Goal: Task Accomplishment & Management: Manage account settings

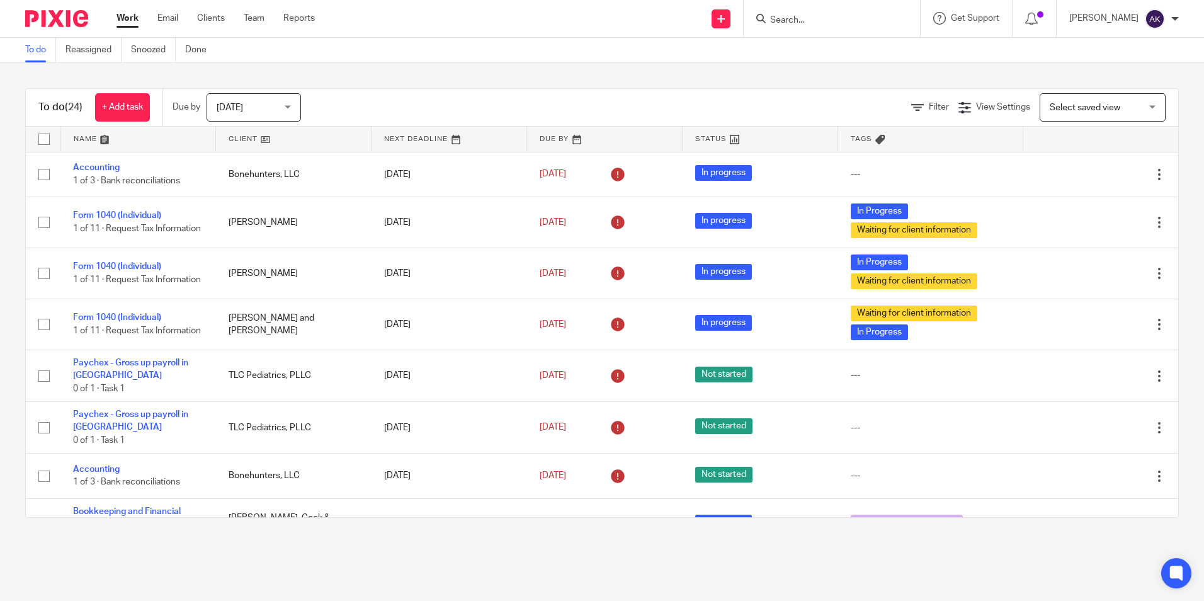
click at [842, 25] on input "Search" at bounding box center [825, 20] width 113 height 11
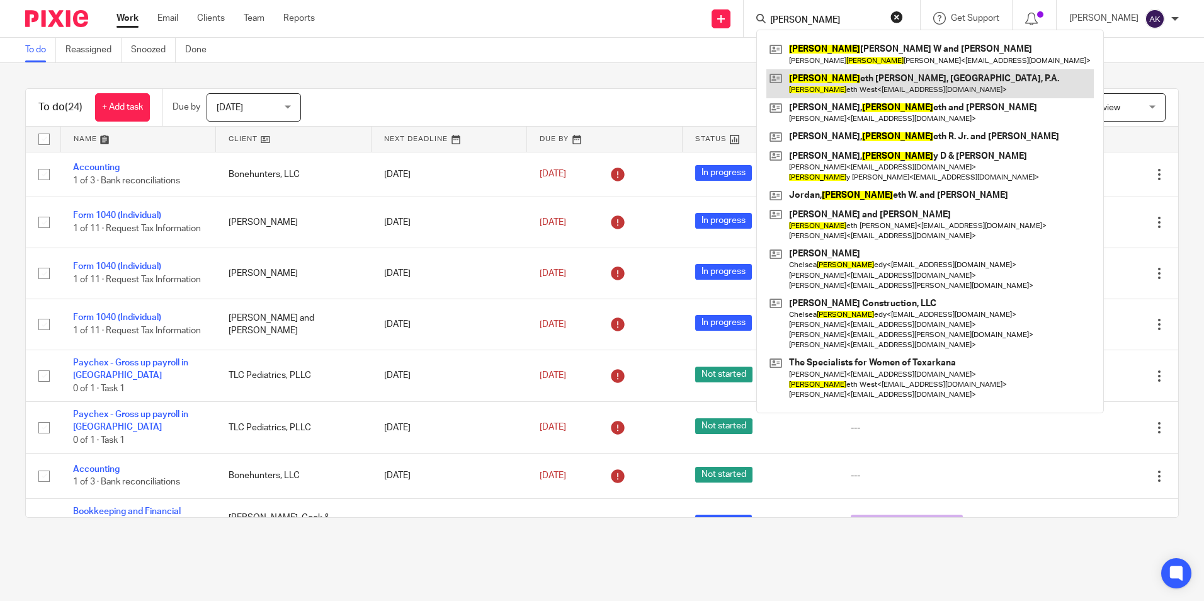
type input "kenn"
click at [849, 74] on link at bounding box center [931, 83] width 328 height 29
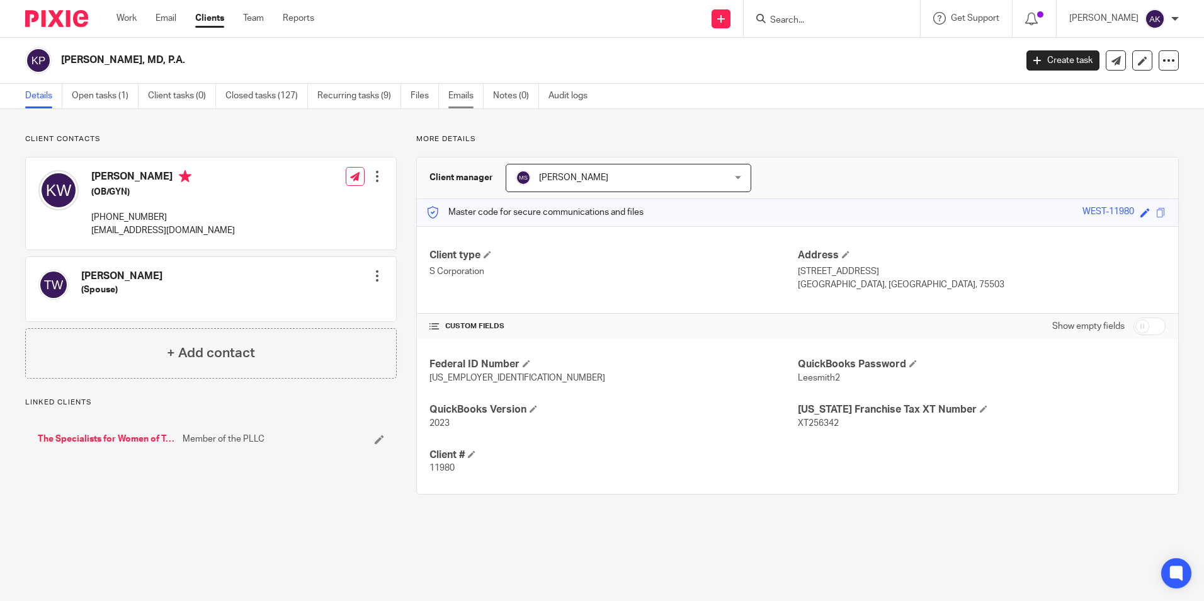
click at [461, 93] on link "Emails" at bounding box center [466, 96] width 35 height 25
click at [469, 96] on link "Emails" at bounding box center [466, 96] width 35 height 25
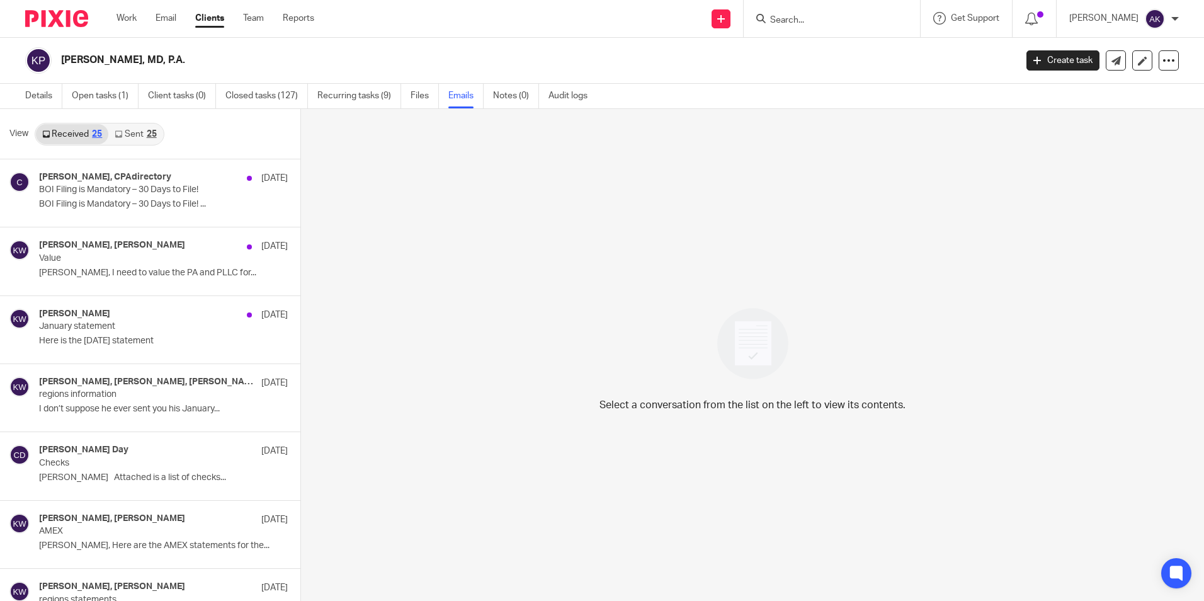
click at [122, 139] on link "Sent 25" at bounding box center [135, 134] width 54 height 20
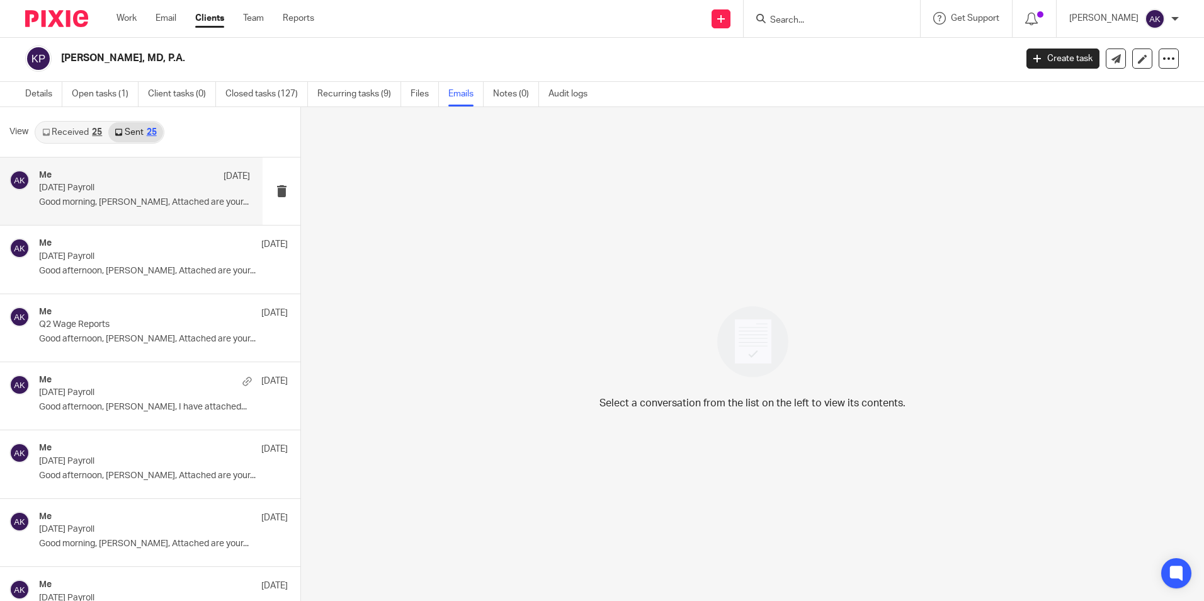
click at [129, 197] on p "Good morning, [PERSON_NAME], Attached are your..." at bounding box center [144, 202] width 211 height 11
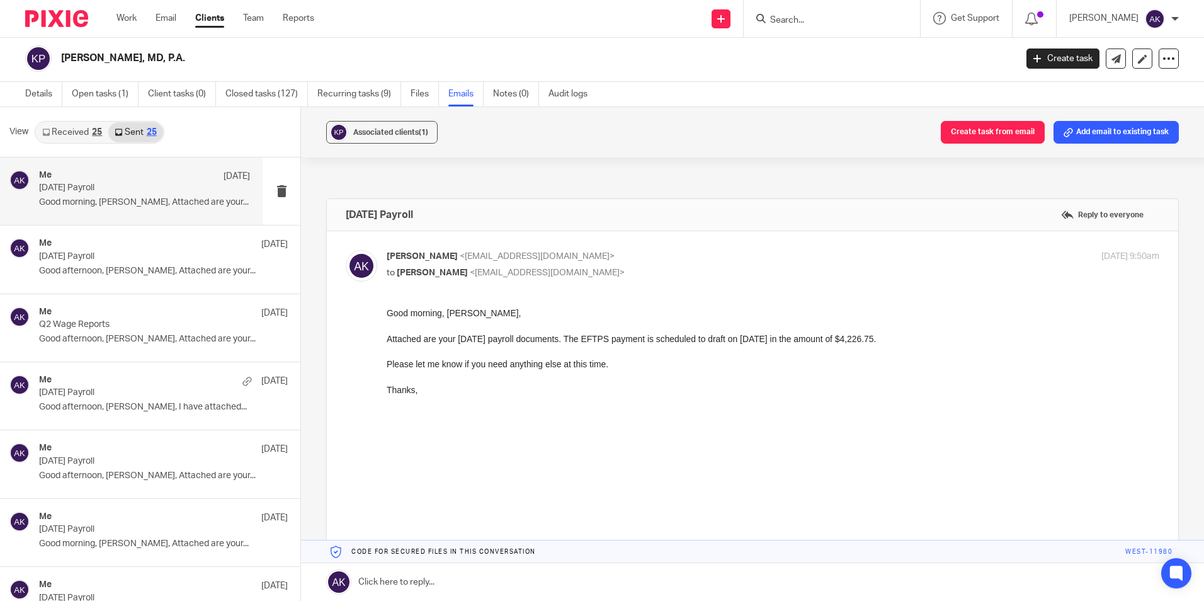
scroll to position [0, 0]
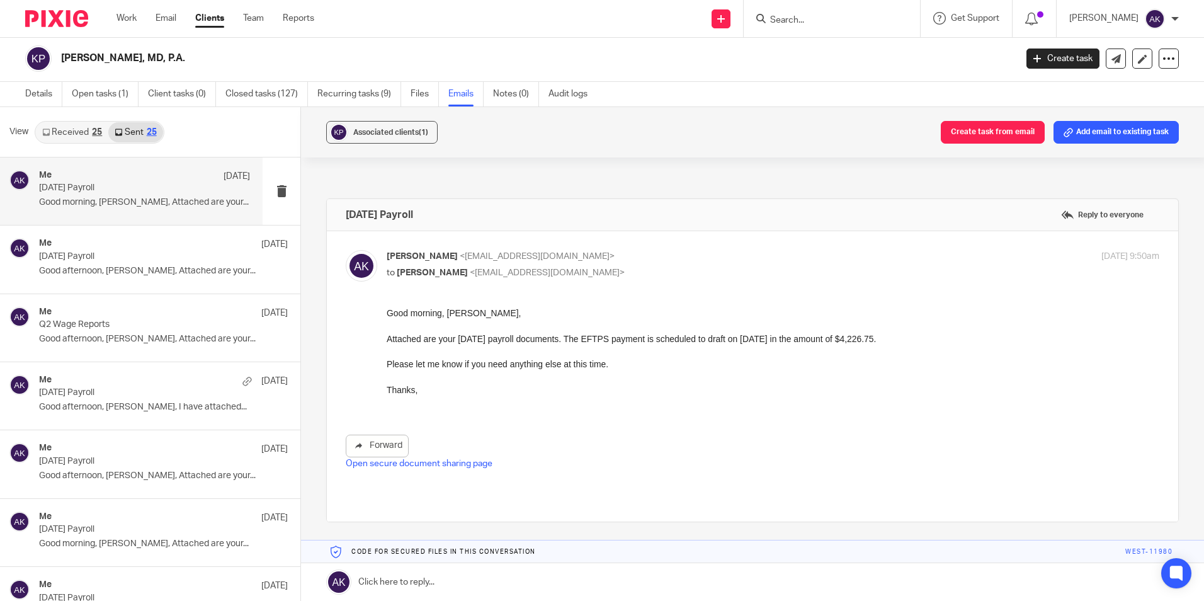
click at [420, 466] on link "Open secure document sharing page" at bounding box center [419, 463] width 147 height 9
click at [1112, 63] on icon at bounding box center [1116, 58] width 9 height 9
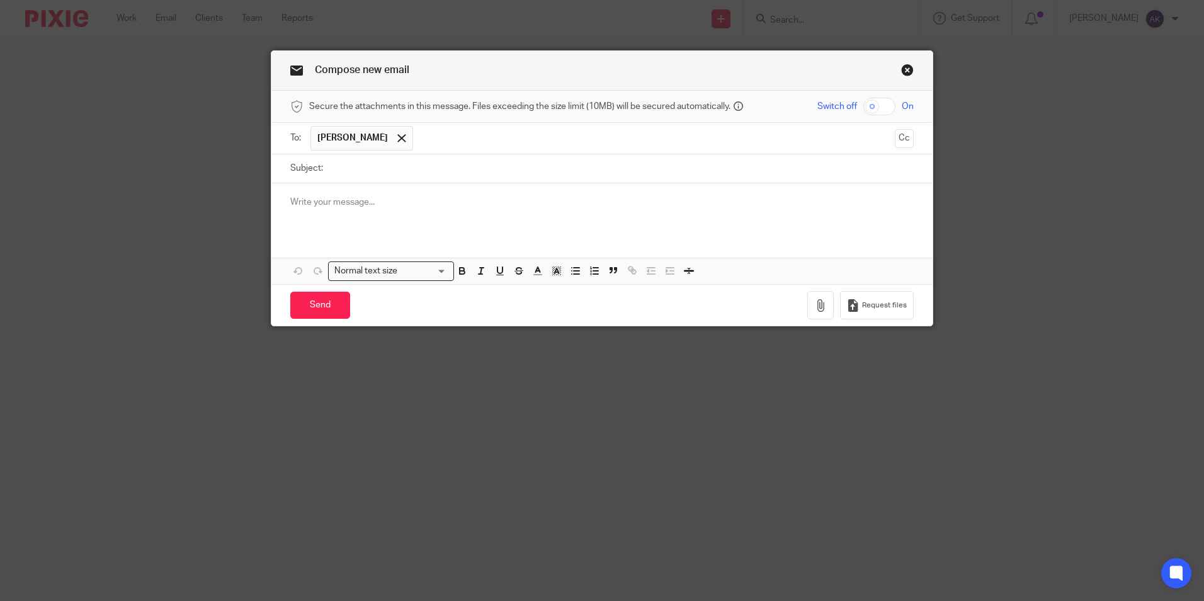
click at [883, 103] on input "checkbox" at bounding box center [880, 107] width 32 height 18
checkbox input "true"
click at [815, 302] on icon "button" at bounding box center [821, 305] width 13 height 13
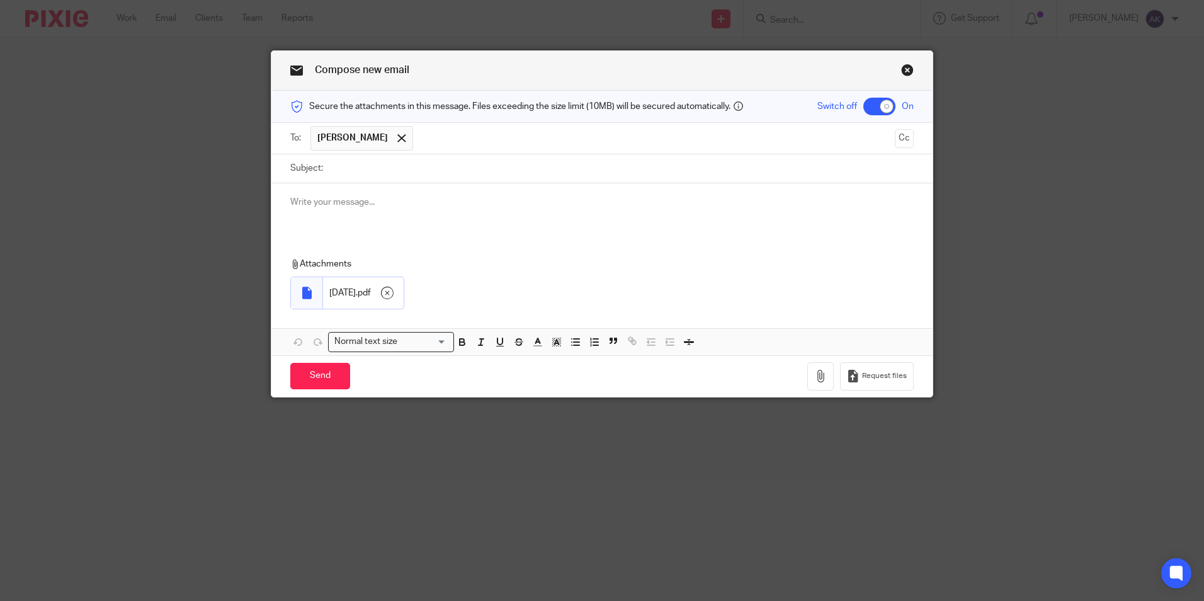
click at [370, 170] on input "Subject:" at bounding box center [621, 168] width 585 height 28
type input "8.15.25 Payroll"
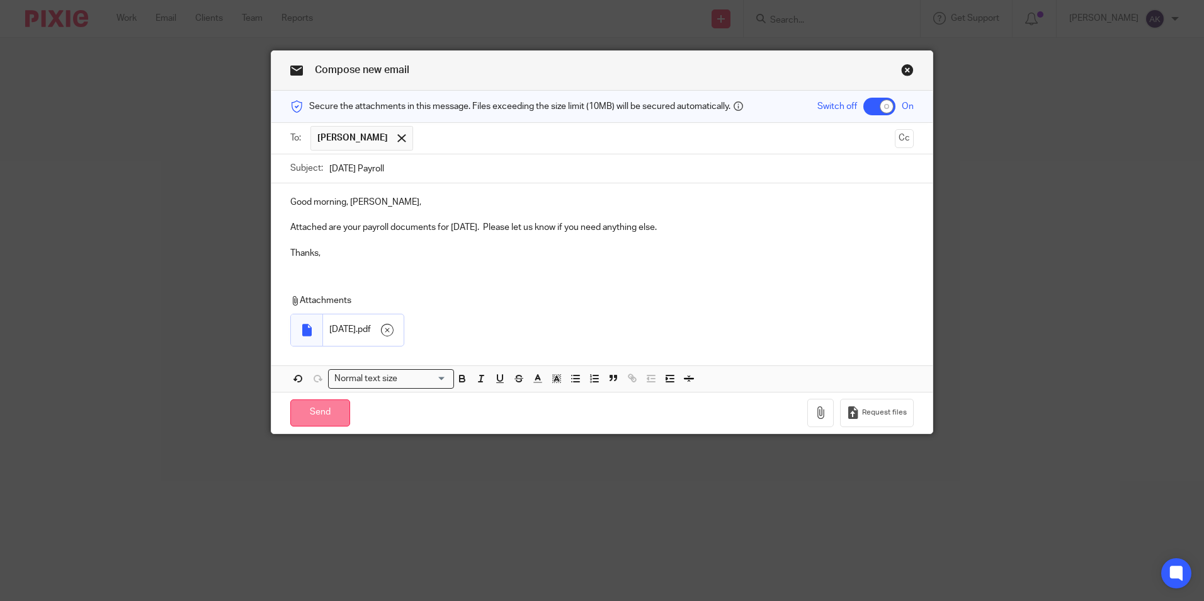
click at [323, 408] on input "Send" at bounding box center [320, 412] width 60 height 27
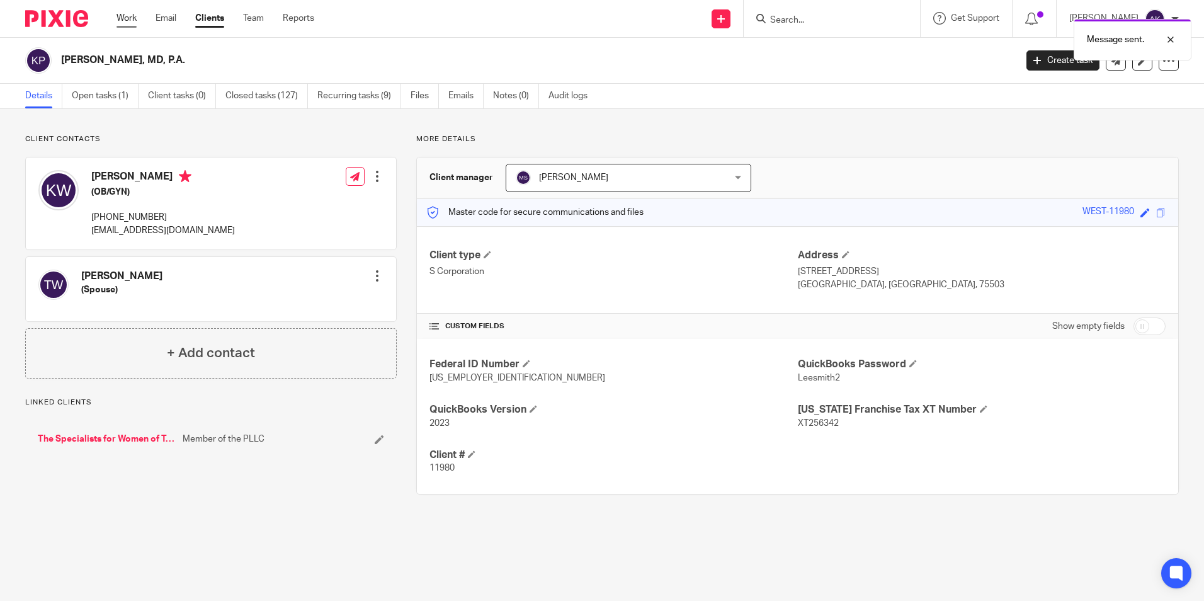
click at [124, 23] on link "Work" at bounding box center [127, 18] width 20 height 13
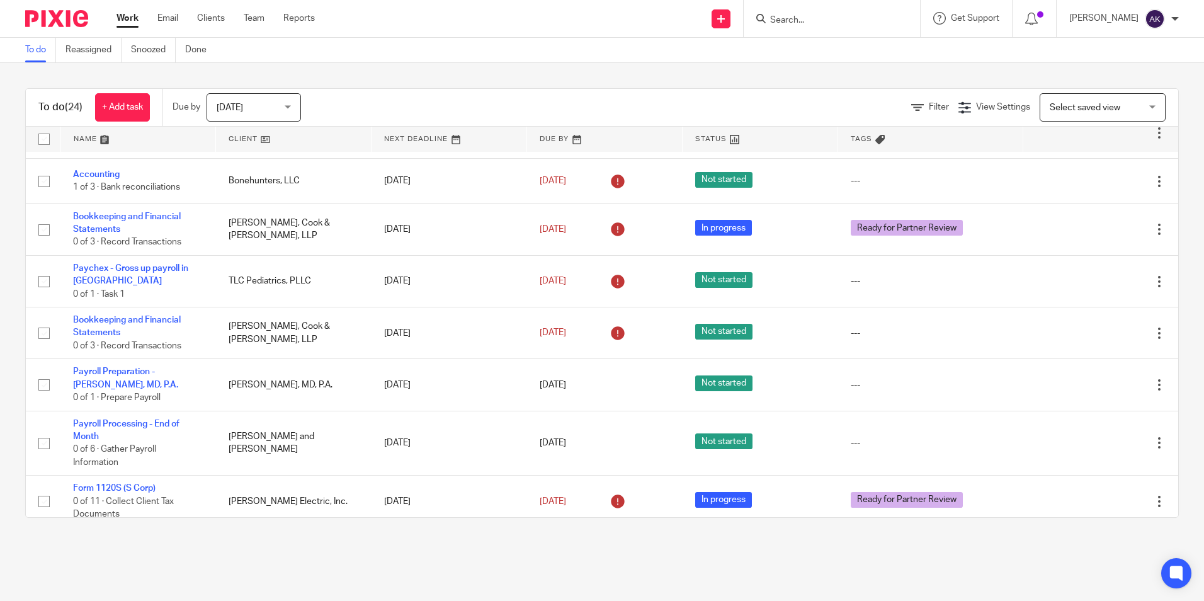
scroll to position [315, 0]
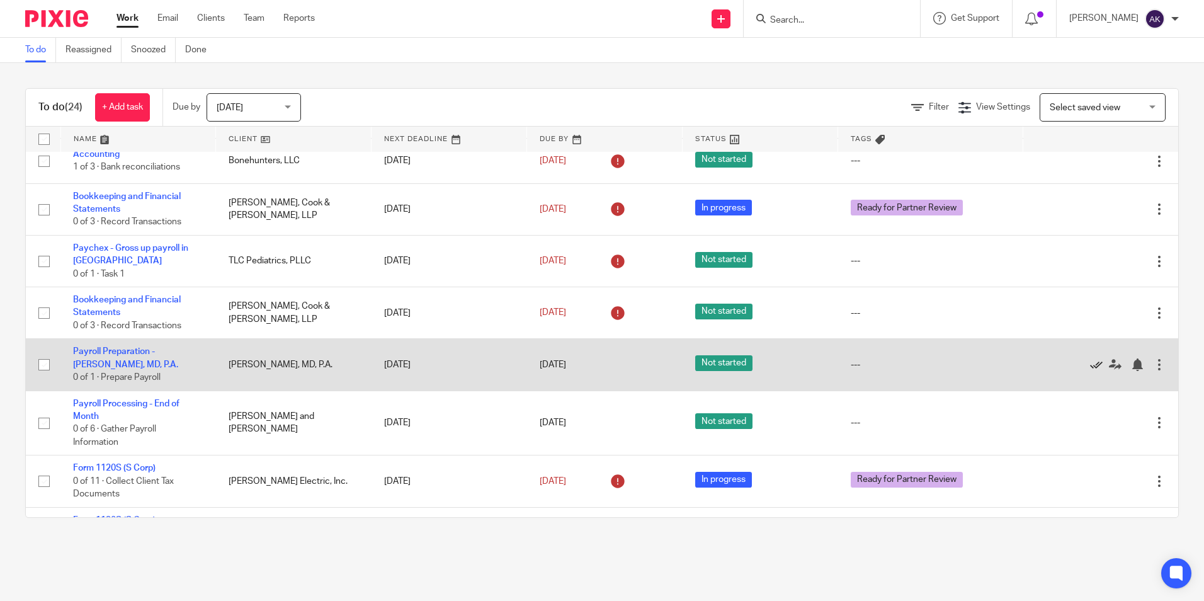
click at [1090, 366] on icon at bounding box center [1096, 364] width 13 height 13
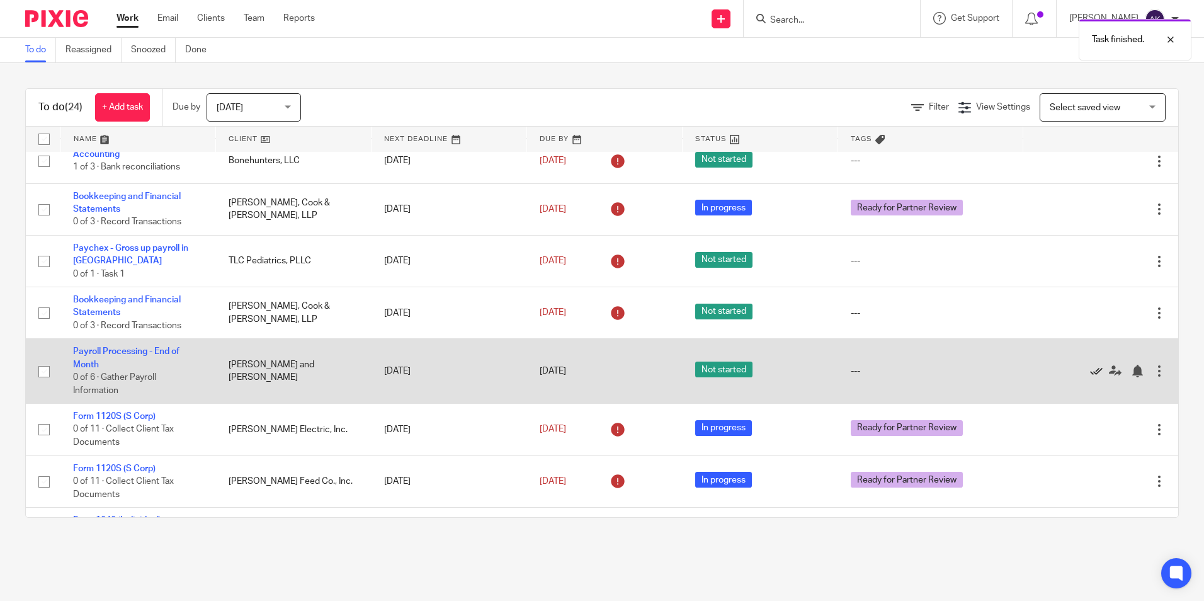
click at [1090, 375] on icon at bounding box center [1096, 371] width 13 height 13
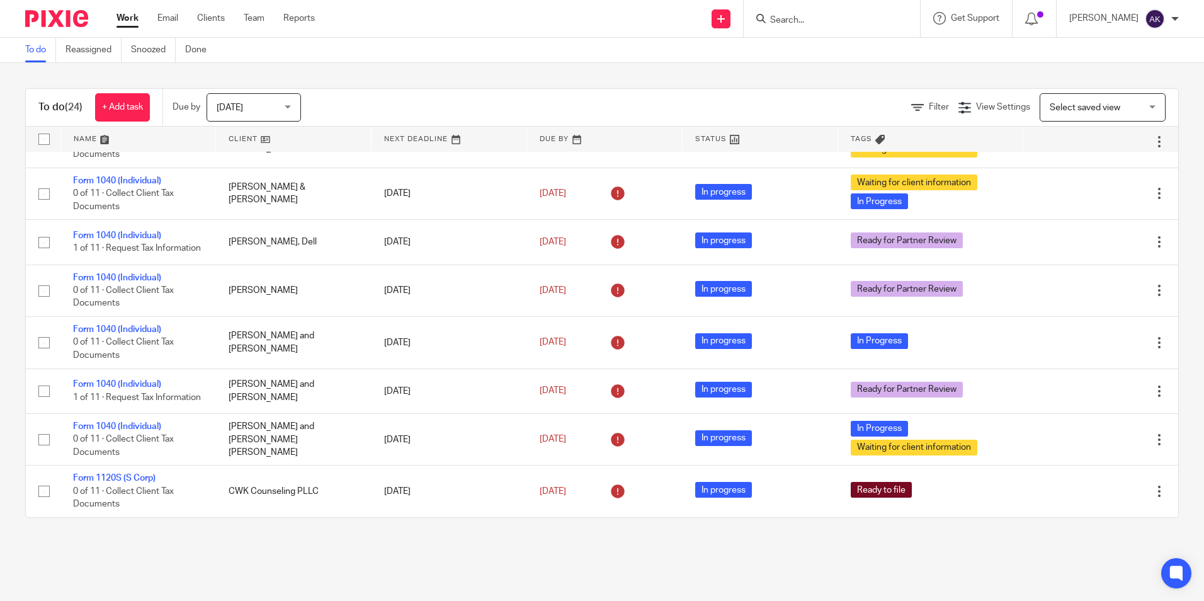
scroll to position [756, 0]
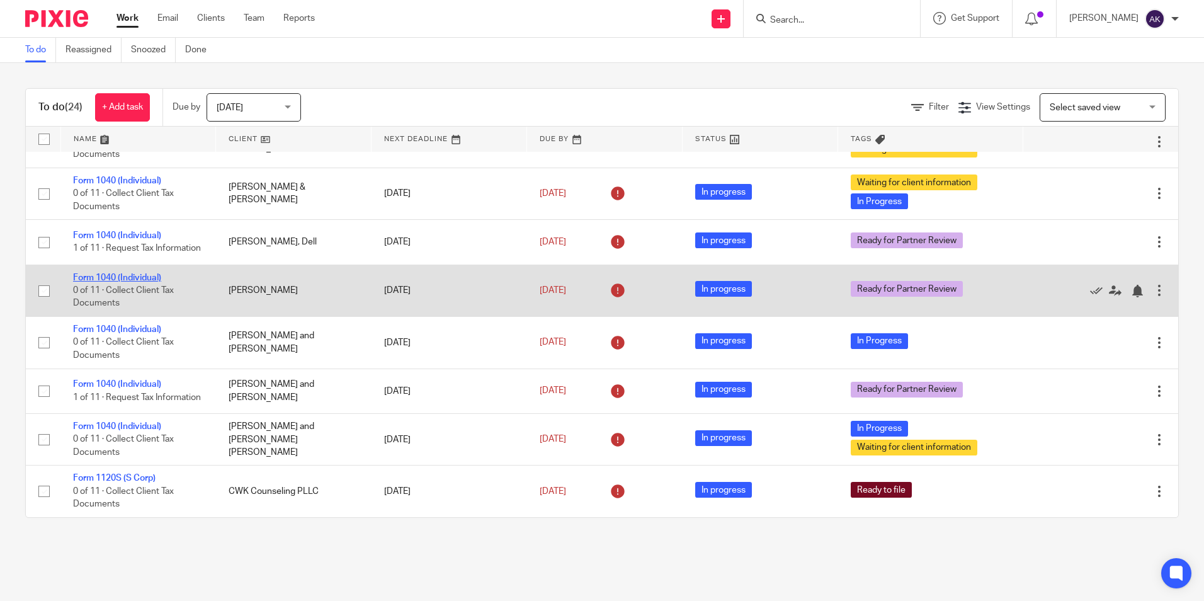
click at [156, 278] on link "Form 1040 (Individual)" at bounding box center [117, 277] width 88 height 9
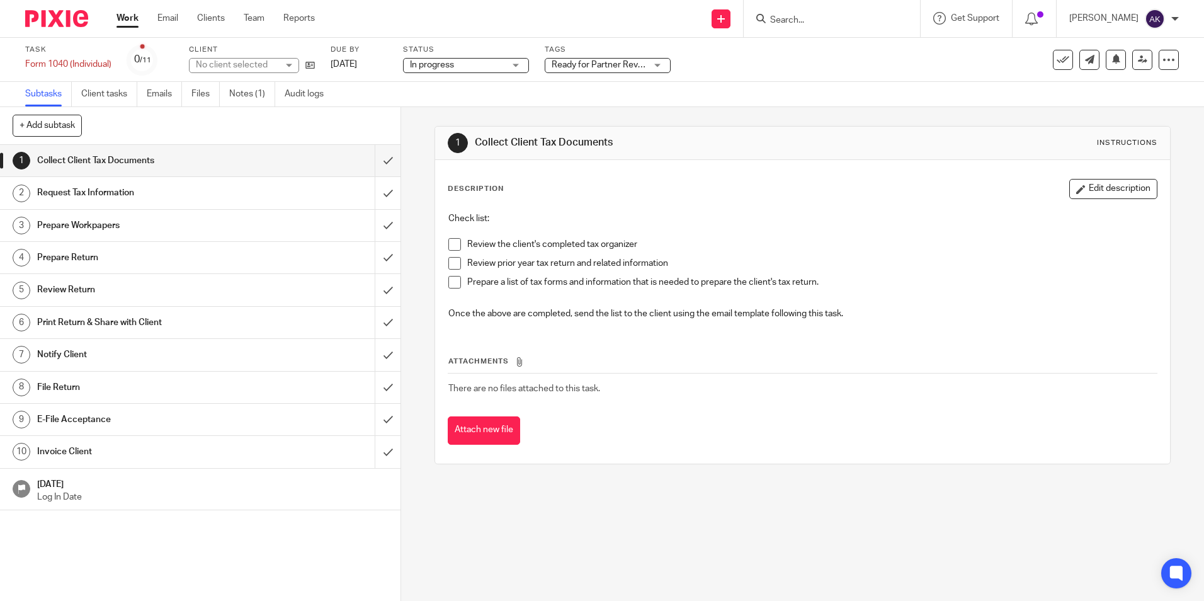
click at [572, 66] on span "Ready for Partner Review" at bounding box center [602, 64] width 100 height 9
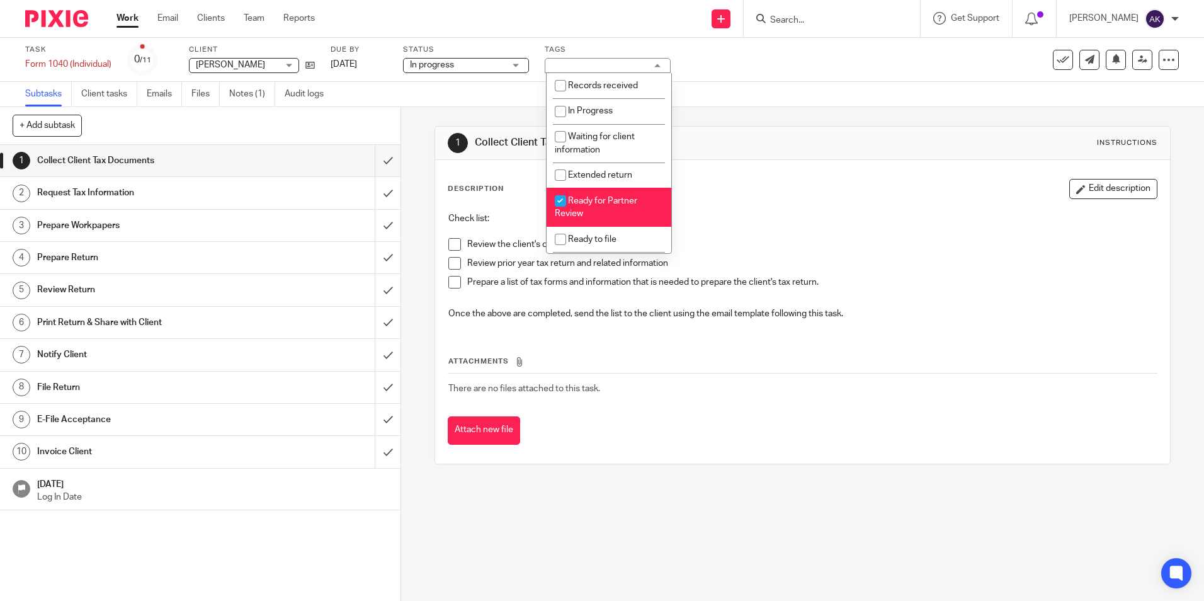
click at [595, 195] on li "Ready for Partner Review" at bounding box center [609, 207] width 125 height 38
checkbox input "false"
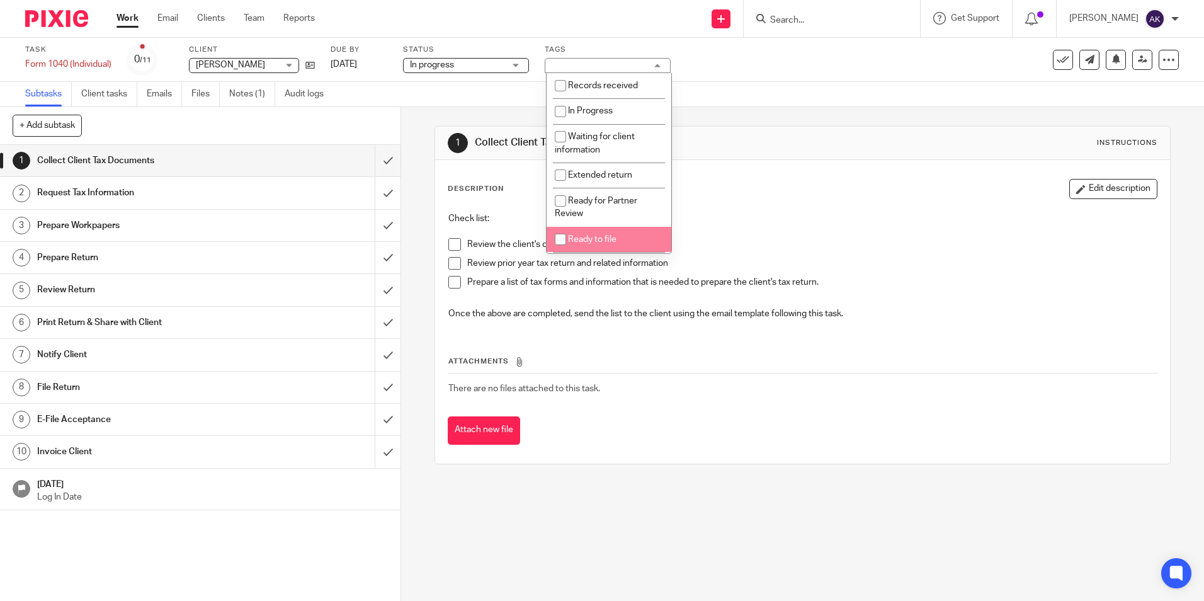
click at [598, 239] on span "Ready to file" at bounding box center [592, 239] width 49 height 9
checkbox input "true"
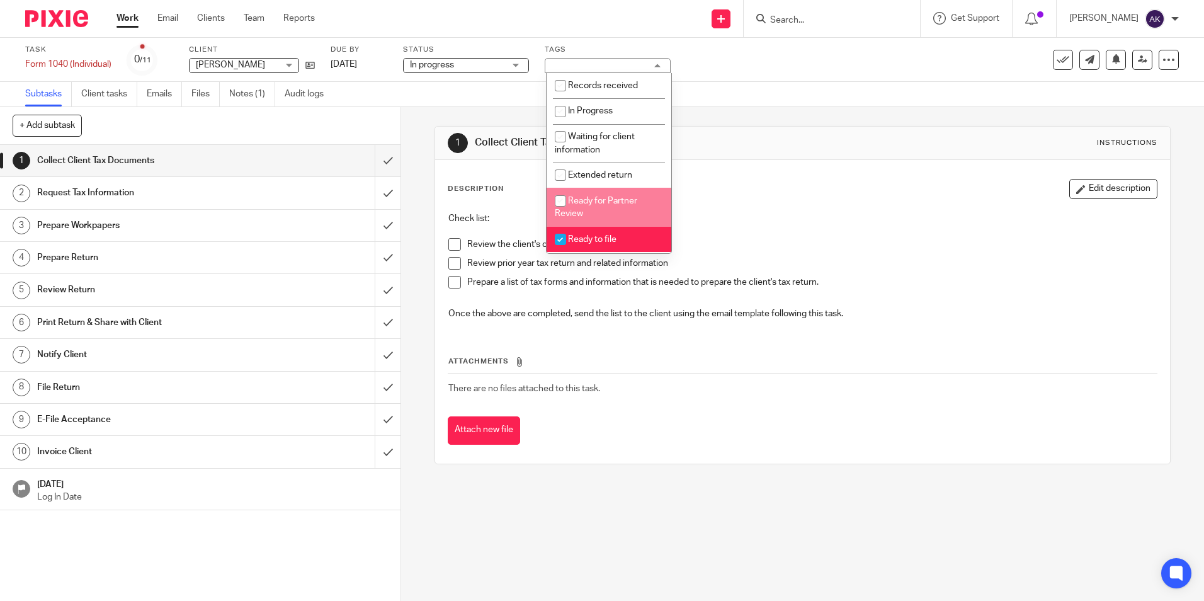
click at [131, 20] on link "Work" at bounding box center [128, 18] width 22 height 13
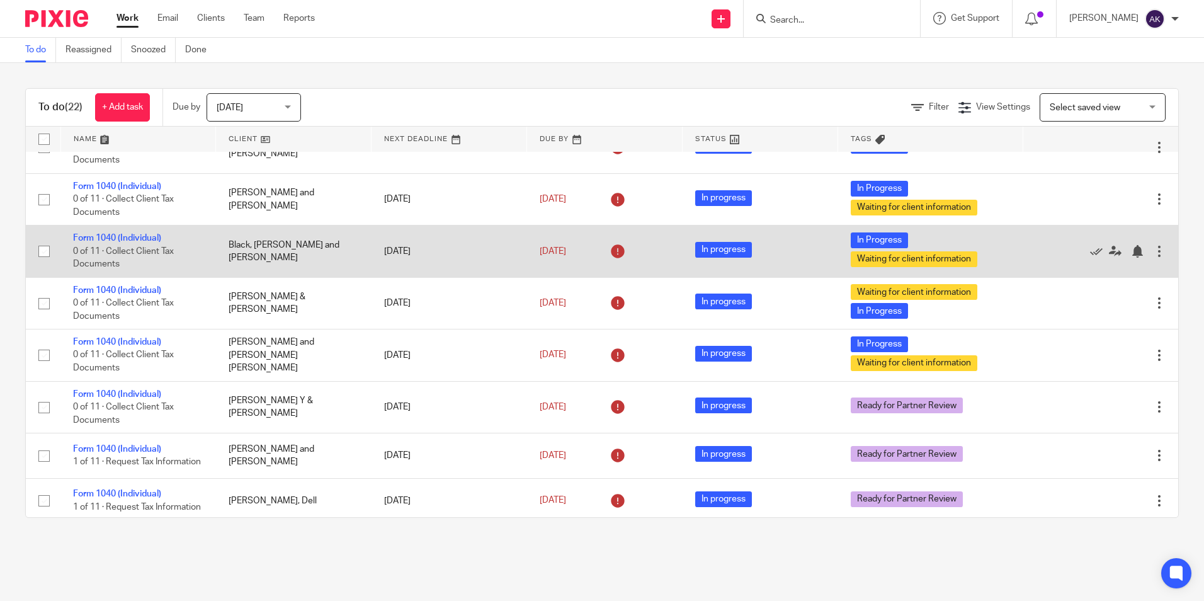
scroll to position [573, 0]
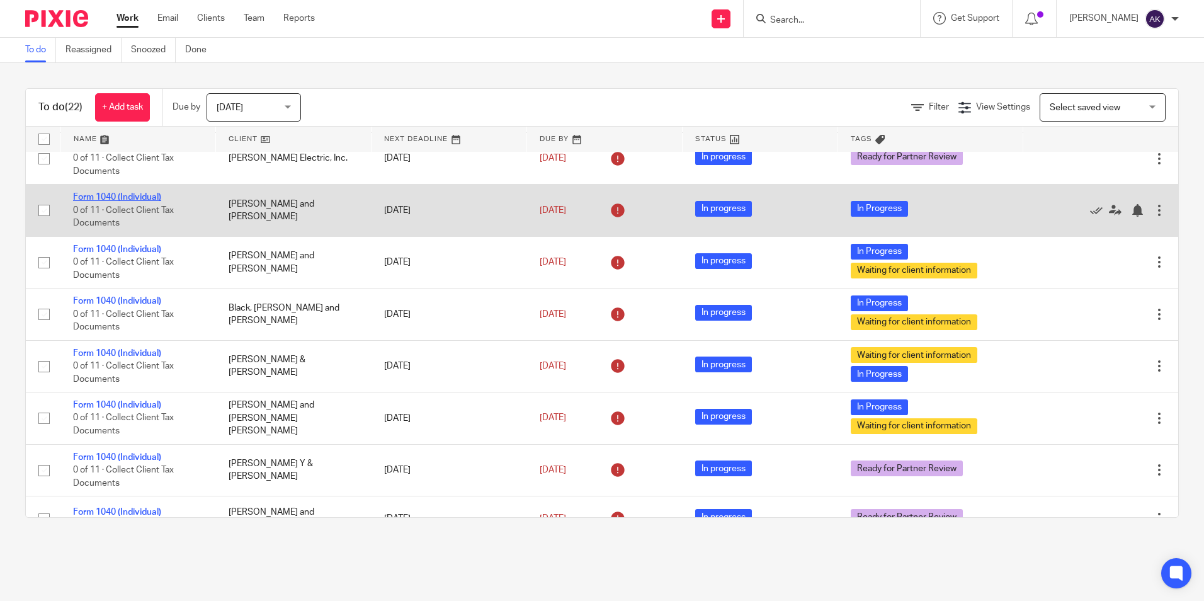
click at [149, 198] on link "Form 1040 (Individual)" at bounding box center [117, 197] width 88 height 9
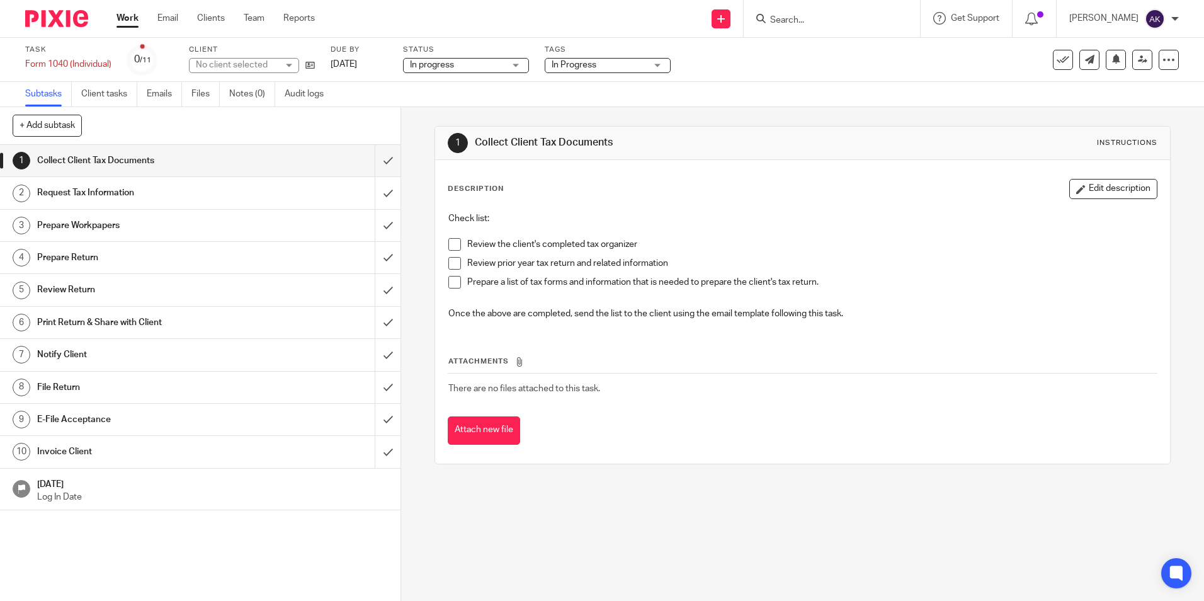
click at [596, 71] on span "In Progress" at bounding box center [599, 65] width 94 height 13
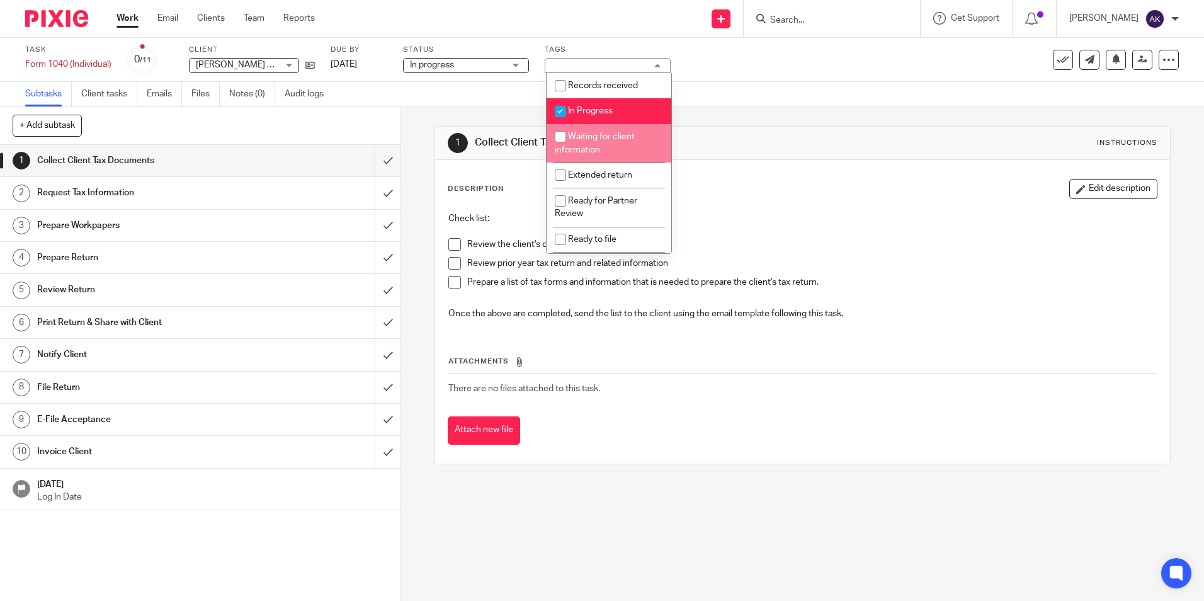
click at [600, 144] on li "Waiting for client information" at bounding box center [609, 143] width 125 height 38
checkbox input "true"
click at [126, 21] on link "Work" at bounding box center [128, 18] width 22 height 13
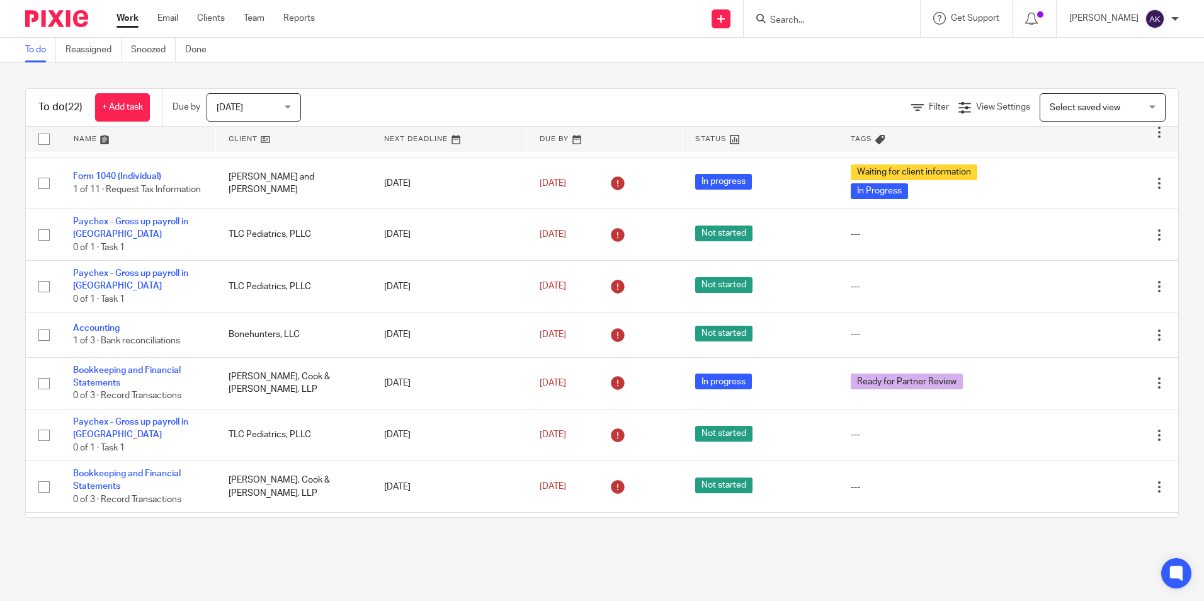
scroll to position [441, 0]
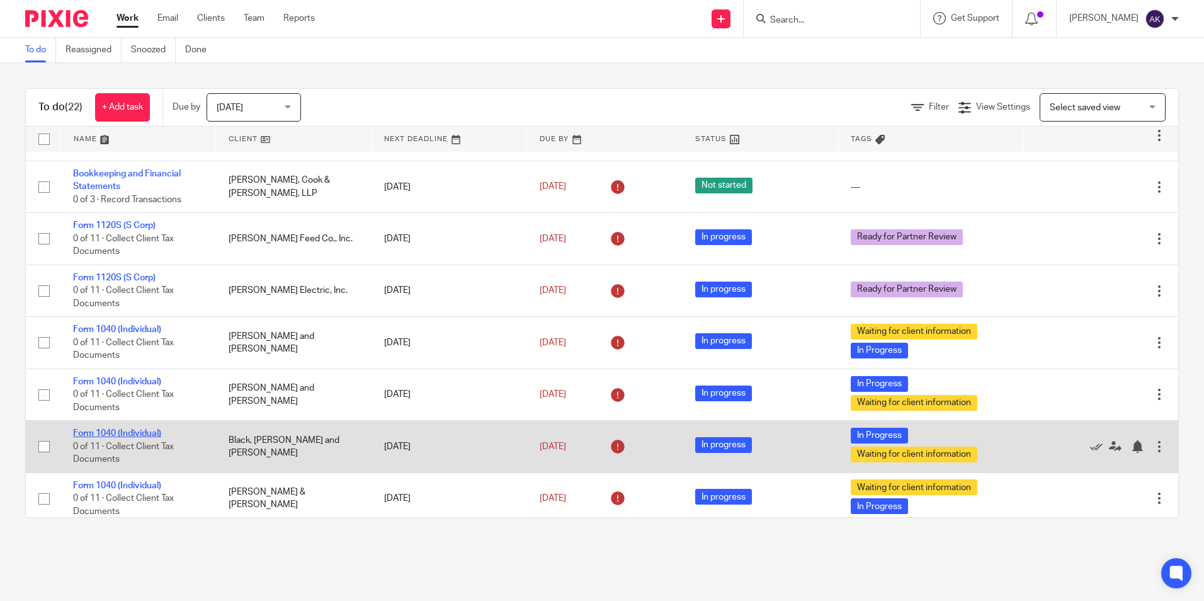
click at [144, 435] on link "Form 1040 (Individual)" at bounding box center [117, 433] width 88 height 9
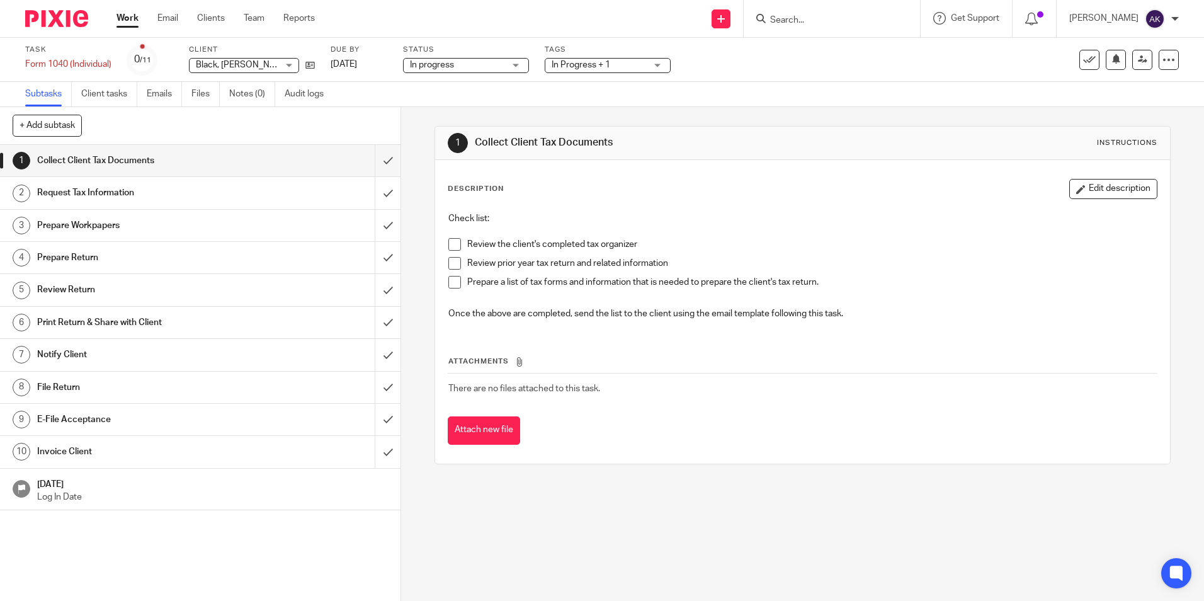
click at [562, 64] on span "In Progress + 1" at bounding box center [581, 64] width 59 height 9
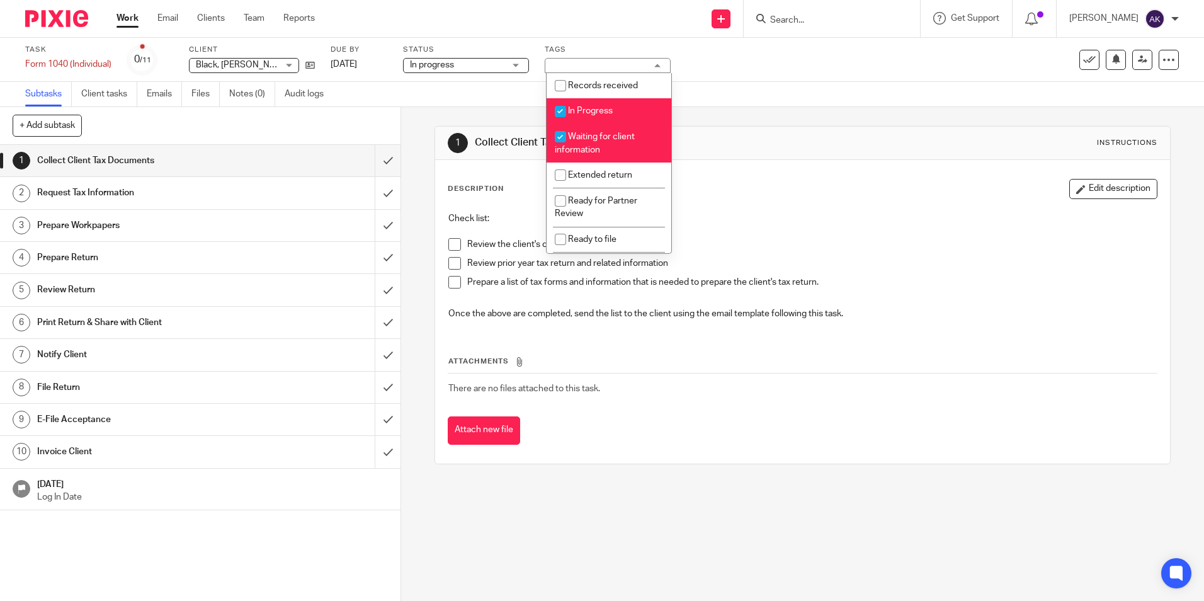
click at [586, 144] on li "Waiting for client information" at bounding box center [609, 143] width 125 height 38
checkbox input "false"
click at [597, 105] on li "In Progress" at bounding box center [609, 111] width 125 height 26
checkbox input "false"
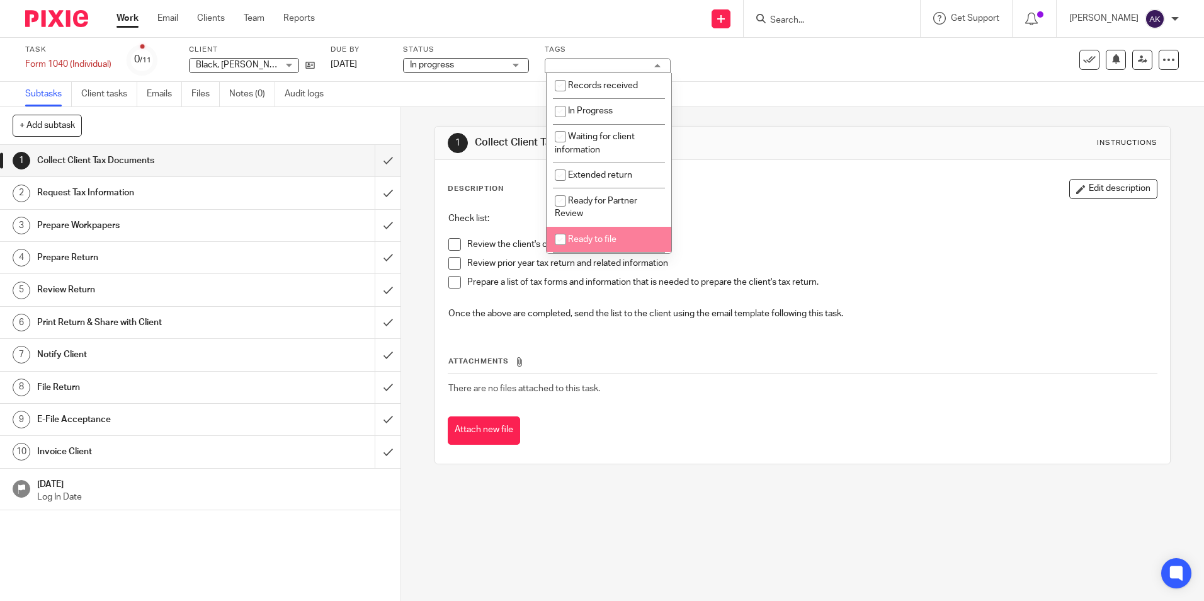
click at [600, 240] on span "Ready to file" at bounding box center [592, 239] width 49 height 9
checkbox input "true"
click at [377, 157] on input "submit" at bounding box center [200, 160] width 401 height 31
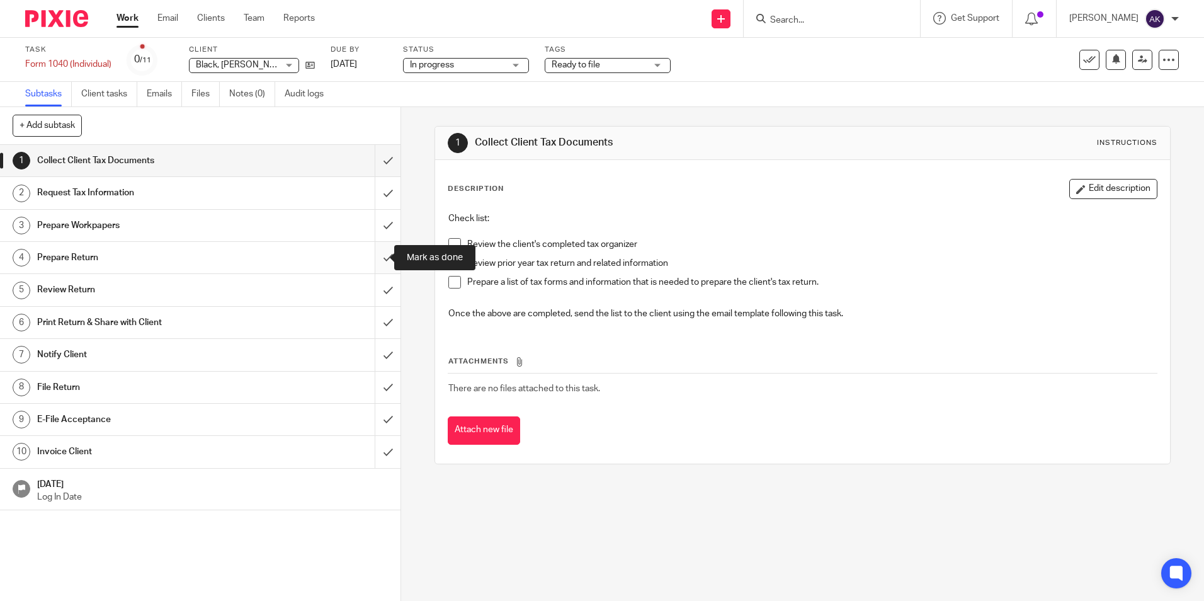
click at [371, 258] on input "submit" at bounding box center [200, 257] width 401 height 31
click at [124, 16] on link "Work" at bounding box center [128, 18] width 22 height 13
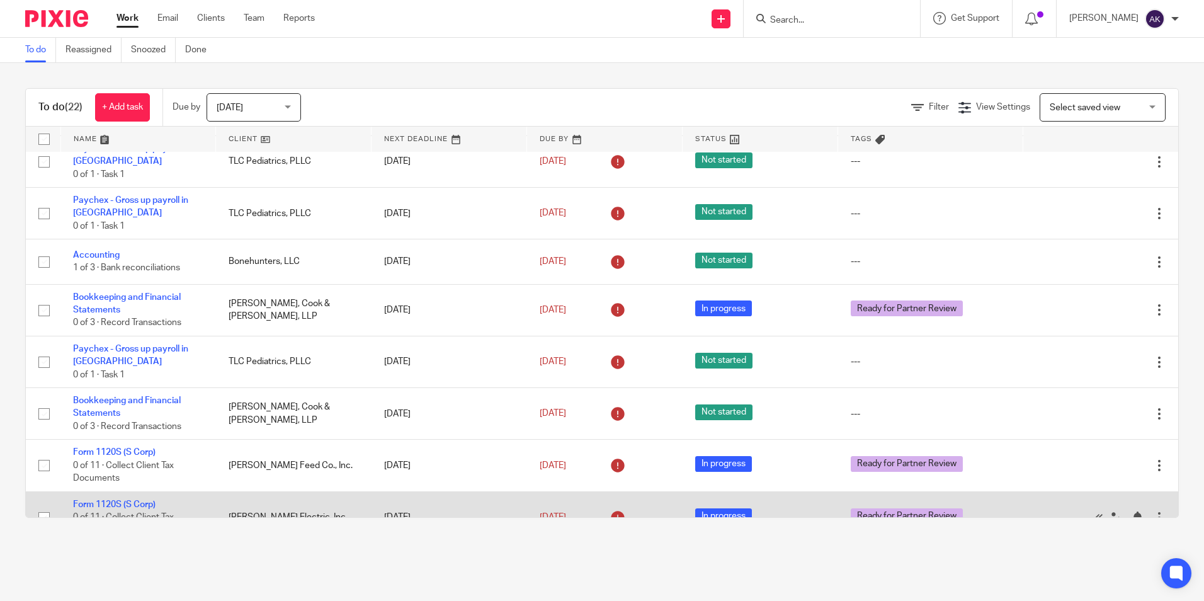
scroll to position [504, 0]
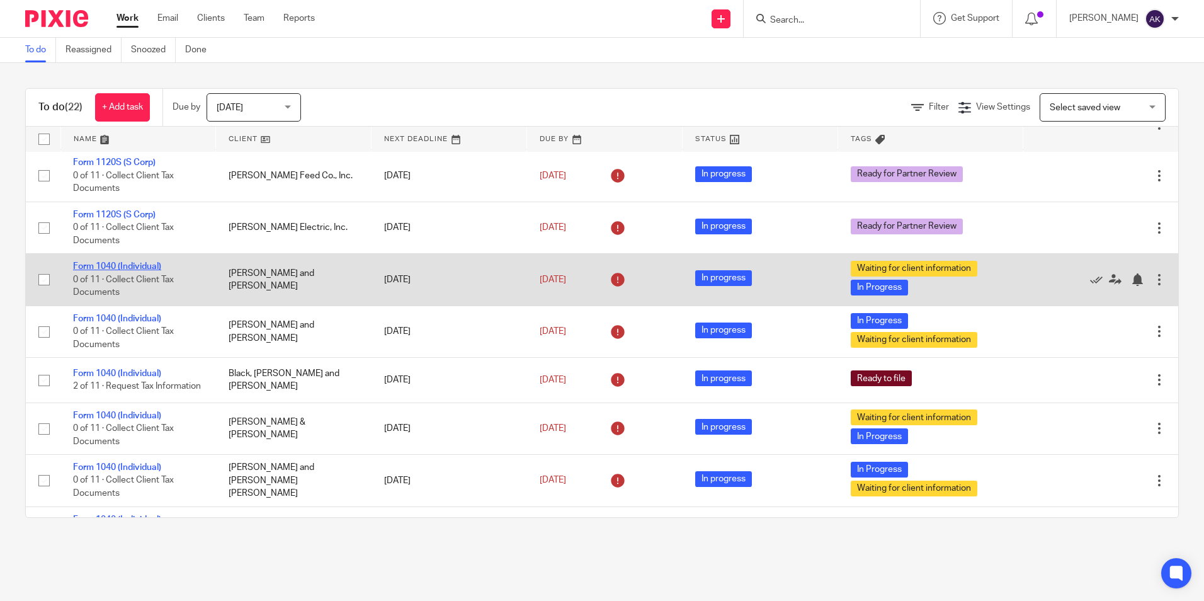
click at [140, 271] on link "Form 1040 (Individual)" at bounding box center [117, 266] width 88 height 9
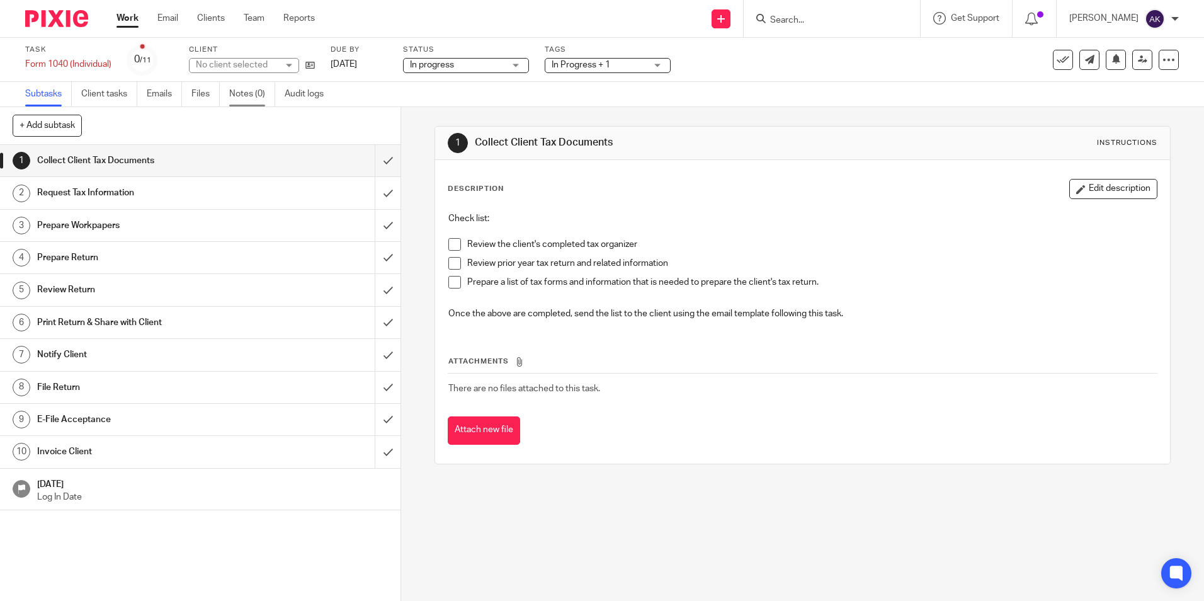
click at [256, 94] on link "Notes (0)" at bounding box center [252, 94] width 46 height 25
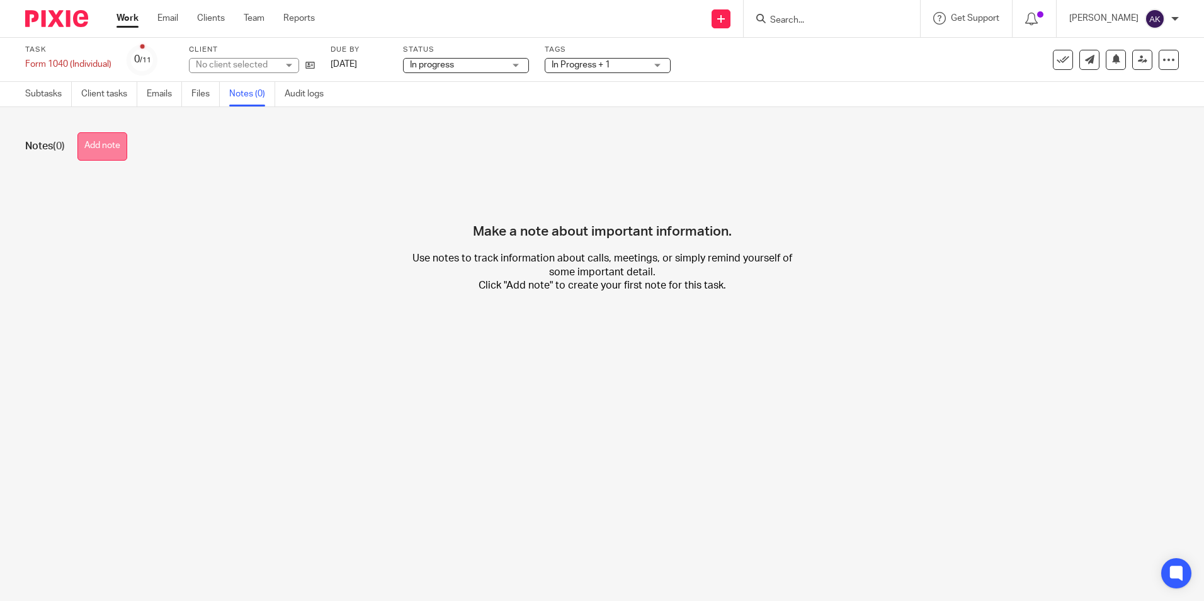
click at [108, 154] on button "Add note" at bounding box center [102, 146] width 50 height 28
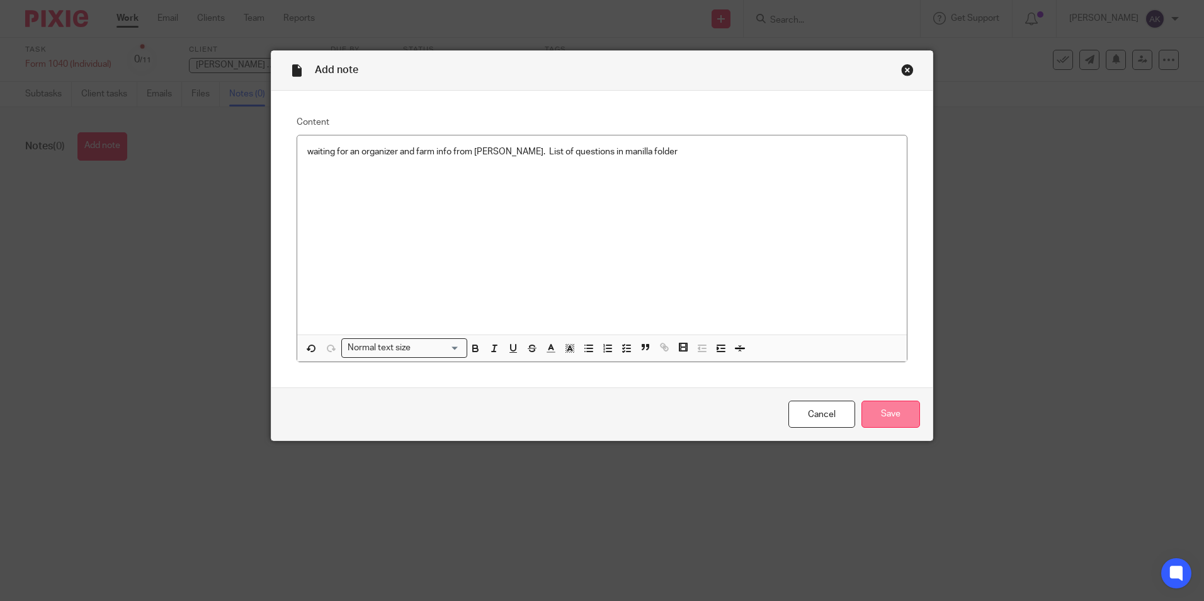
click at [873, 401] on input "Save" at bounding box center [891, 414] width 59 height 27
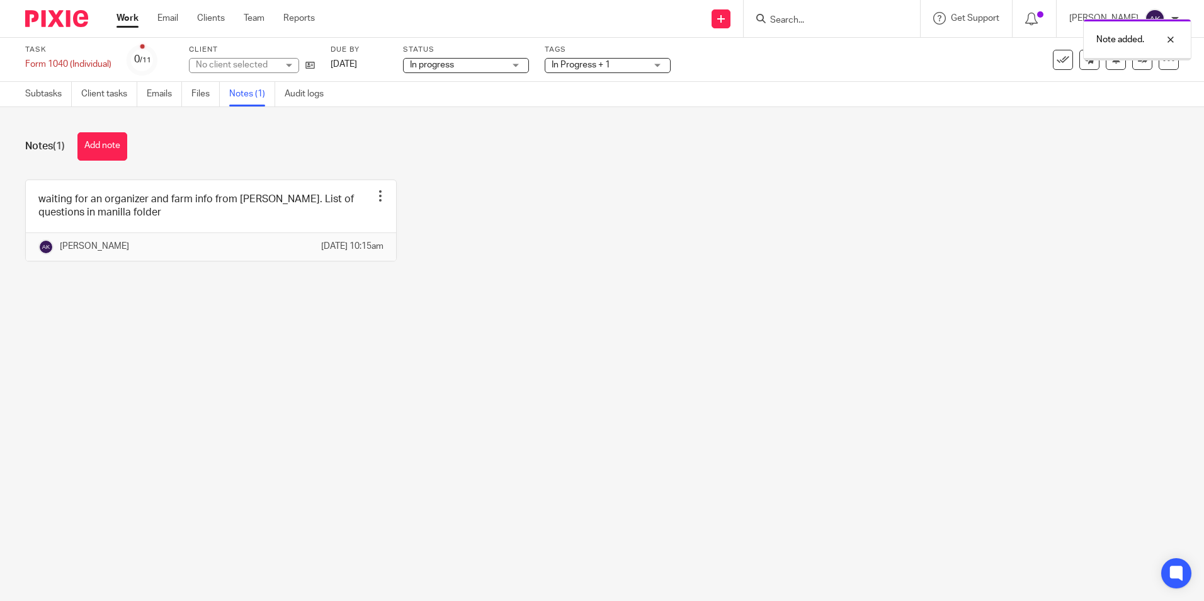
click at [125, 17] on link "Work" at bounding box center [128, 18] width 22 height 13
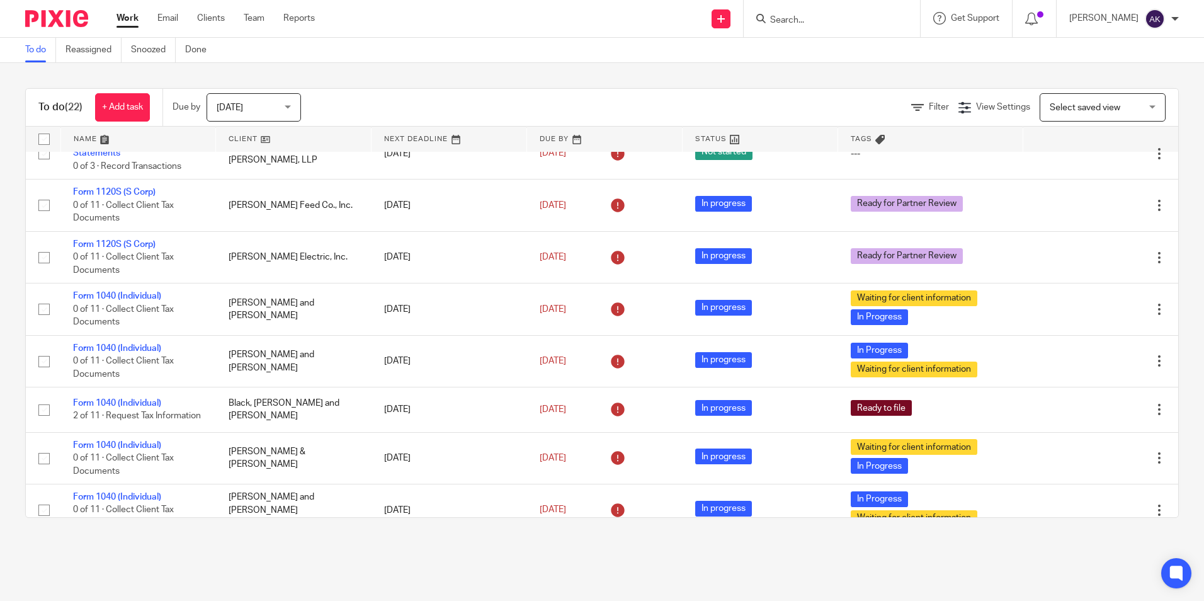
scroll to position [504, 0]
